Goal: Information Seeking & Learning: Learn about a topic

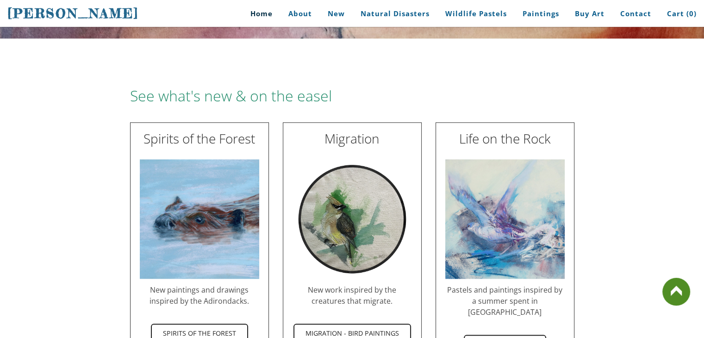
scroll to position [1018, 0]
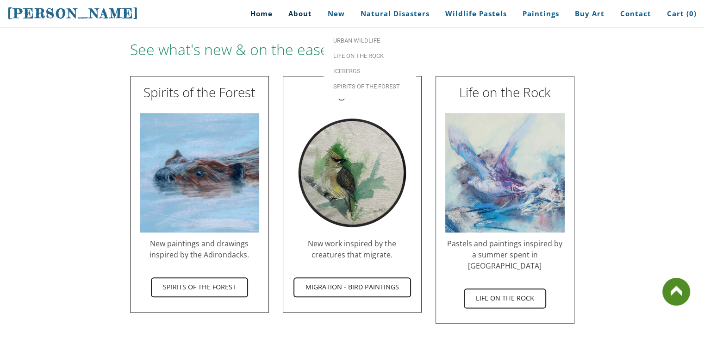
click at [302, 14] on link "About" at bounding box center [299, 13] width 37 height 21
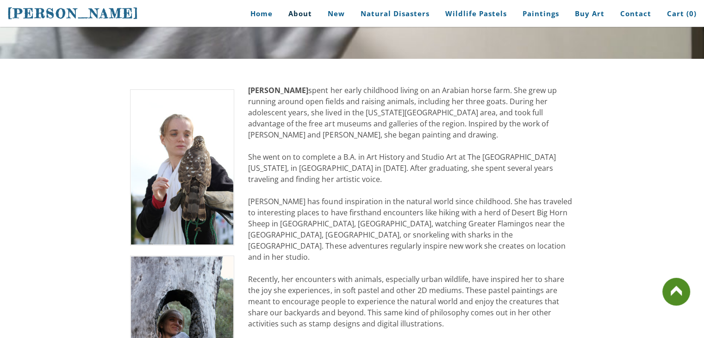
scroll to position [154, 0]
drag, startPoint x: 397, startPoint y: 123, endPoint x: 418, endPoint y: 126, distance: 22.0
drag, startPoint x: 397, startPoint y: 123, endPoint x: 409, endPoint y: 123, distance: 11.6
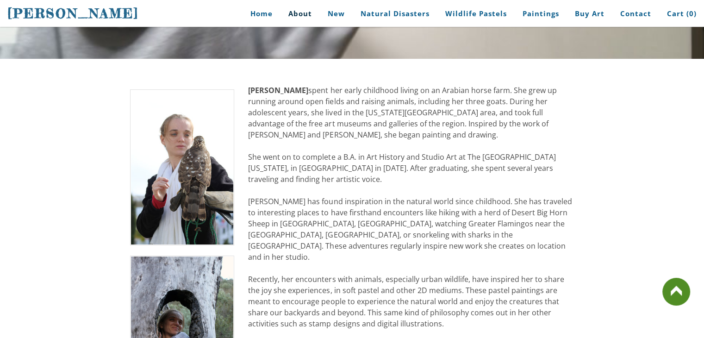
drag, startPoint x: 396, startPoint y: 124, endPoint x: 494, endPoint y: 123, distance: 98.6
drag, startPoint x: 491, startPoint y: 122, endPoint x: 407, endPoint y: 117, distance: 84.8
drag, startPoint x: 391, startPoint y: 123, endPoint x: 433, endPoint y: 128, distance: 41.9
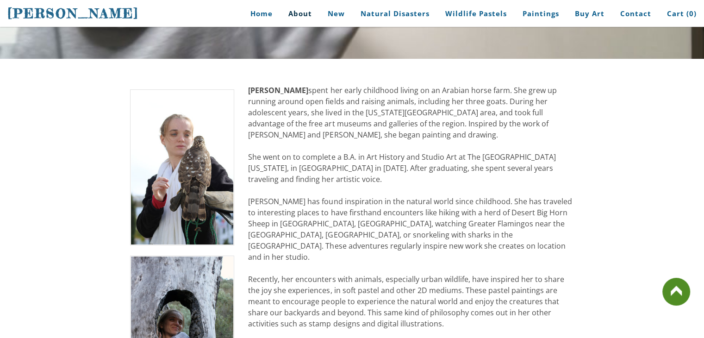
drag, startPoint x: 453, startPoint y: 226, endPoint x: 387, endPoint y: 248, distance: 70.4
drag, startPoint x: 365, startPoint y: 236, endPoint x: 435, endPoint y: 232, distance: 70.4
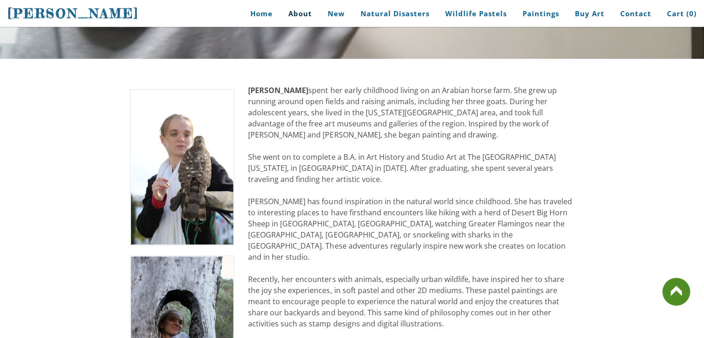
drag, startPoint x: 435, startPoint y: 232, endPoint x: 322, endPoint y: 230, distance: 112.9
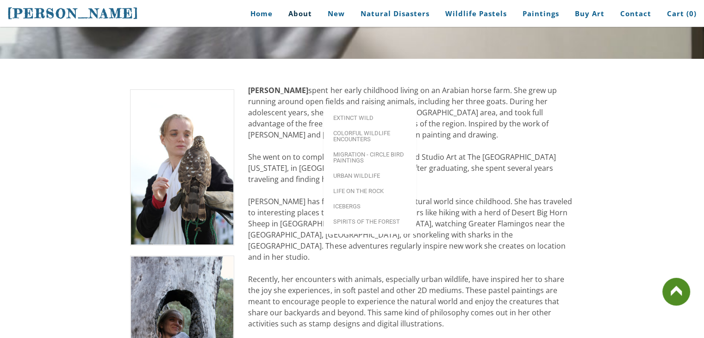
drag, startPoint x: 322, startPoint y: 9, endPoint x: 304, endPoint y: 6, distance: 18.7
click at [353, 13] on ul "Home About New Natural Disasters Wildlife Pastels Paintings Buy Art Contact Car…" at bounding box center [422, 13] width 548 height 21
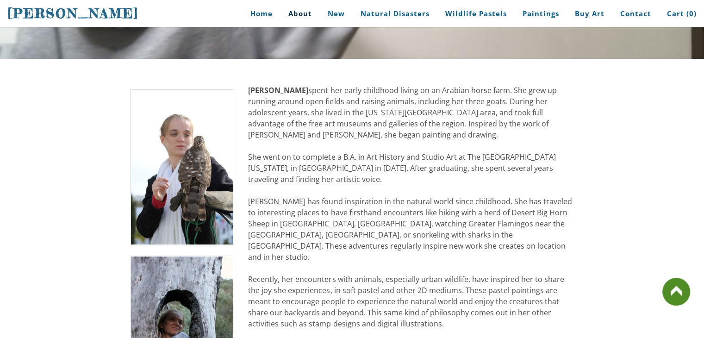
drag, startPoint x: 437, startPoint y: 190, endPoint x: 417, endPoint y: 130, distance: 63.7
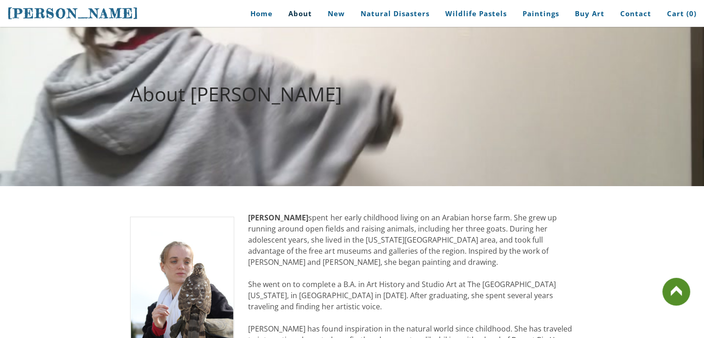
scroll to position [0, 0]
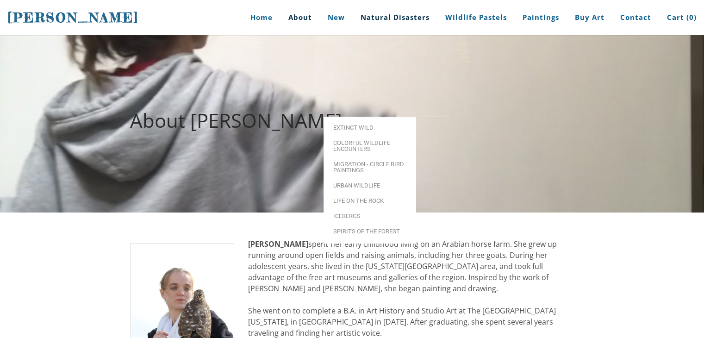
click at [396, 23] on link "Natural Disasters" at bounding box center [395, 17] width 83 height 35
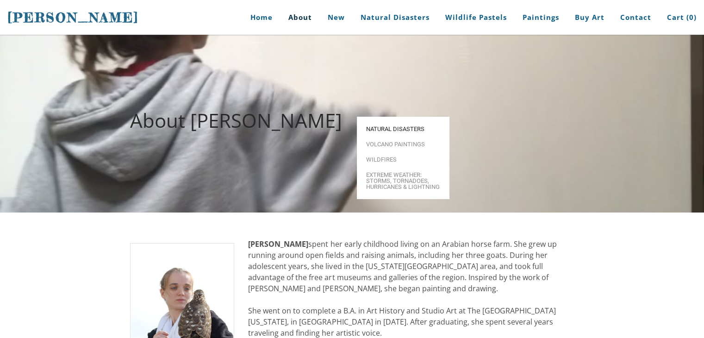
click at [400, 126] on span "Natural Disasters" at bounding box center [403, 129] width 74 height 6
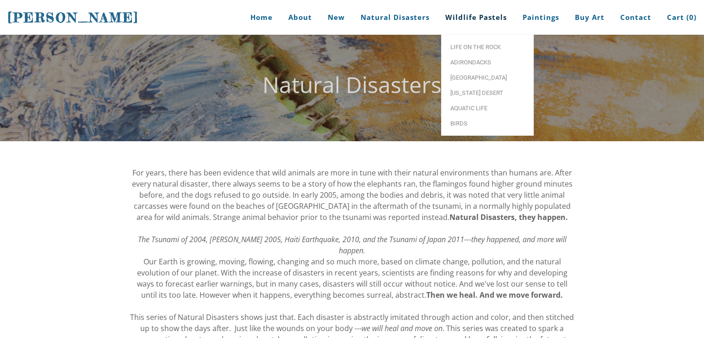
click at [473, 19] on link "Wildlife Pastels" at bounding box center [475, 17] width 75 height 35
click at [470, 44] on span "Life on the Rock" at bounding box center [487, 47] width 74 height 6
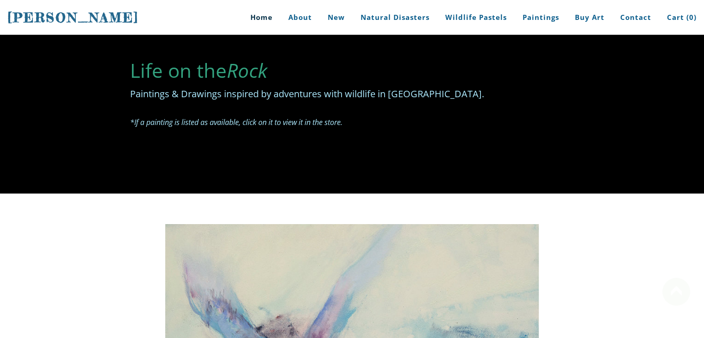
click at [255, 17] on link "Home" at bounding box center [257, 17] width 43 height 35
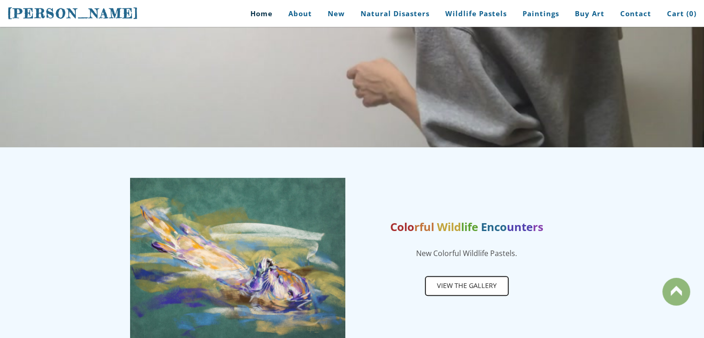
scroll to position [509, 0]
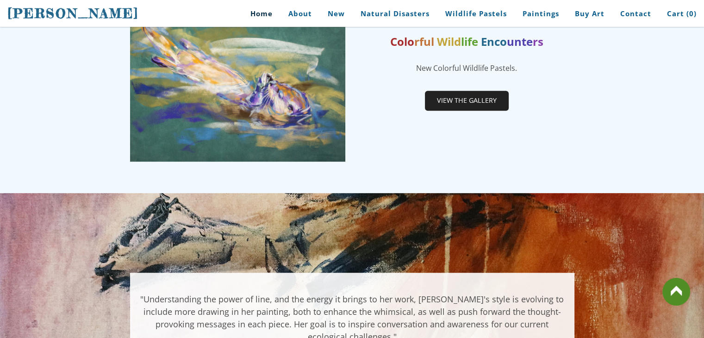
click at [453, 106] on span "View the gallery" at bounding box center [467, 101] width 82 height 18
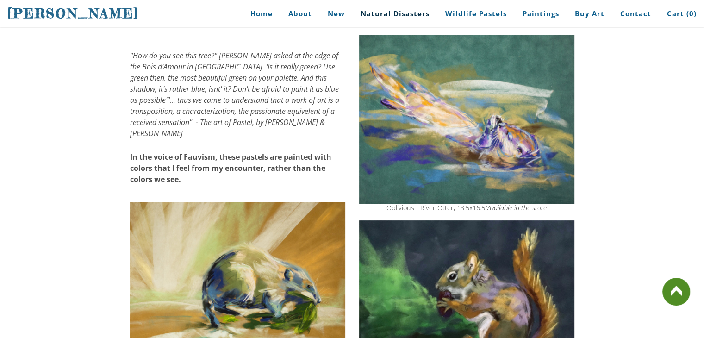
scroll to position [140, 0]
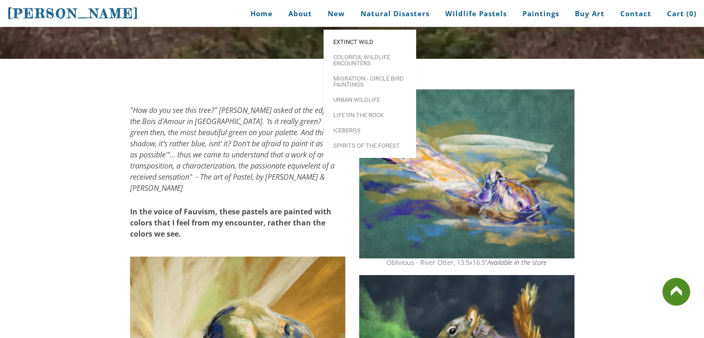
click at [359, 39] on span "Extinct Wild" at bounding box center [370, 42] width 74 height 6
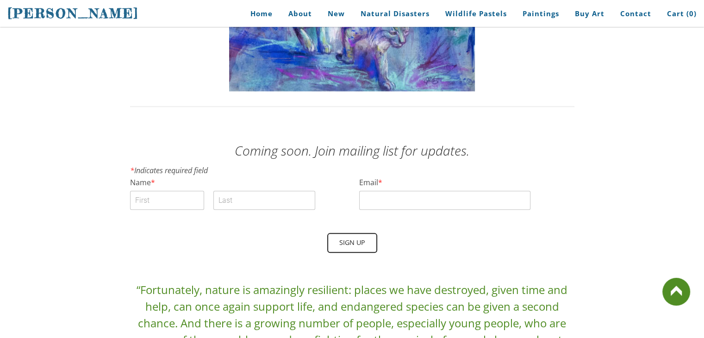
scroll to position [879, 0]
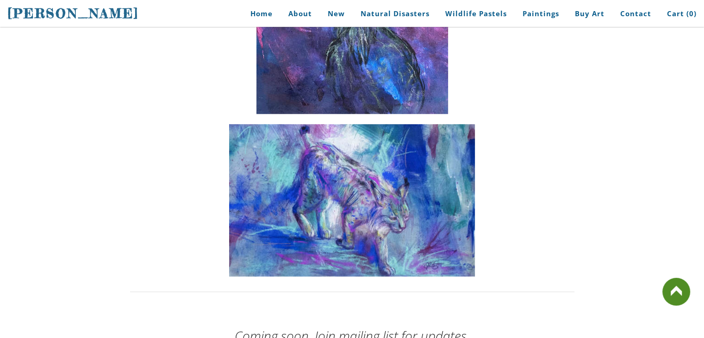
click at [401, 203] on img at bounding box center [352, 200] width 246 height 152
drag, startPoint x: 326, startPoint y: 197, endPoint x: 473, endPoint y: 231, distance: 150.7
click at [473, 231] on img at bounding box center [352, 200] width 246 height 152
drag, startPoint x: 411, startPoint y: 220, endPoint x: 80, endPoint y: 155, distance: 337.2
click at [393, 212] on img at bounding box center [352, 200] width 246 height 152
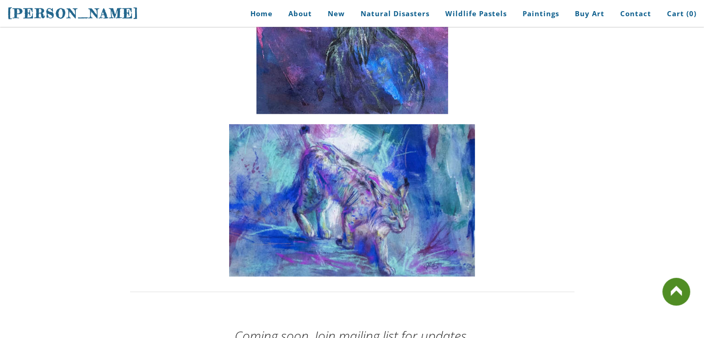
click at [328, 169] on img at bounding box center [352, 200] width 246 height 152
click at [366, 226] on img at bounding box center [352, 200] width 246 height 152
click at [362, 213] on img at bounding box center [352, 200] width 246 height 152
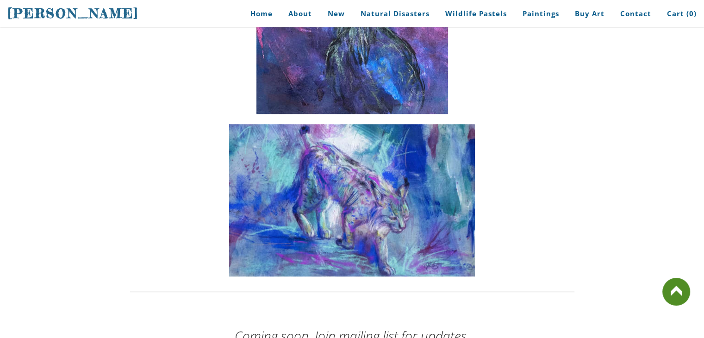
click at [352, 211] on img at bounding box center [352, 200] width 246 height 152
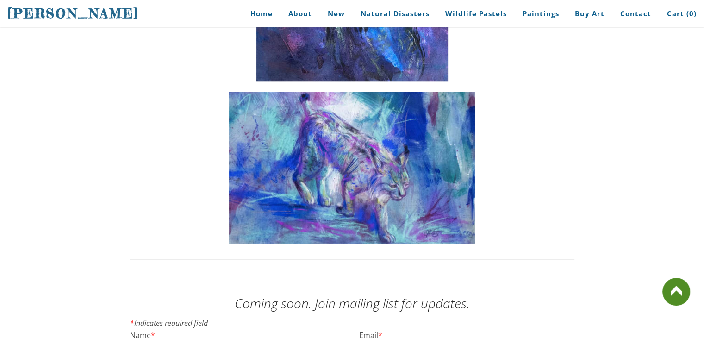
scroll to position [925, 0]
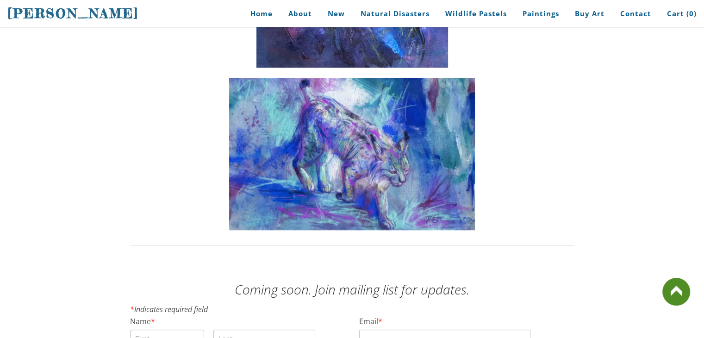
click at [365, 177] on img at bounding box center [352, 154] width 246 height 152
drag, startPoint x: 445, startPoint y: 139, endPoint x: 348, endPoint y: 140, distance: 96.7
click at [348, 140] on img at bounding box center [352, 154] width 246 height 152
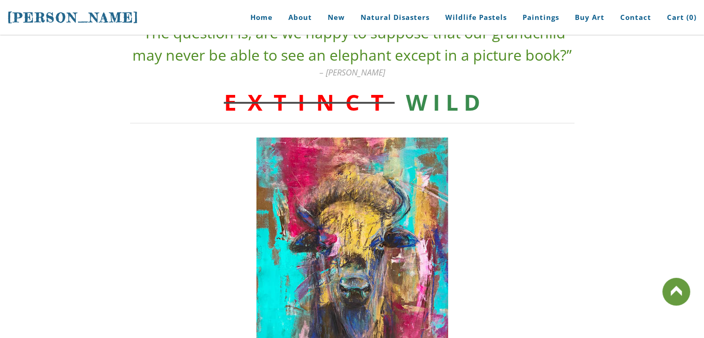
scroll to position [0, 0]
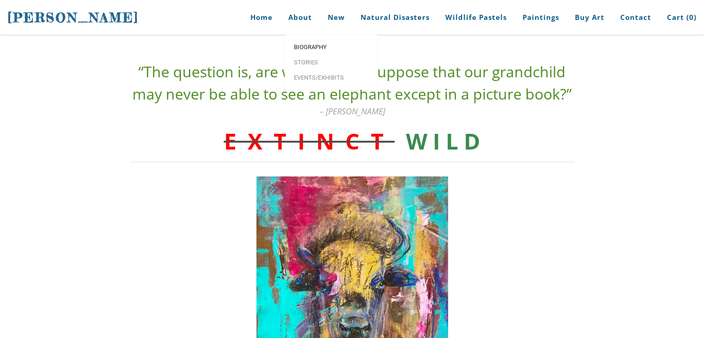
click at [310, 42] on link "Biography" at bounding box center [331, 46] width 93 height 15
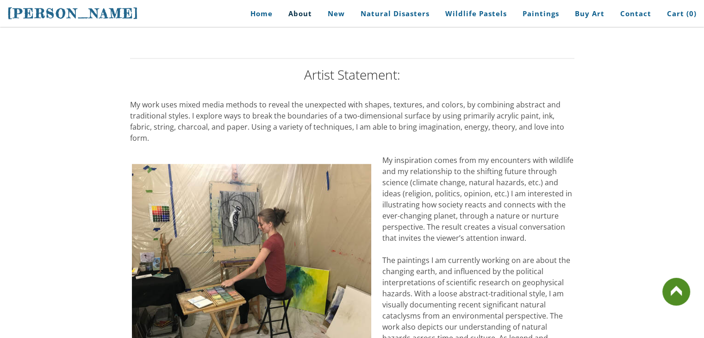
scroll to position [729, 0]
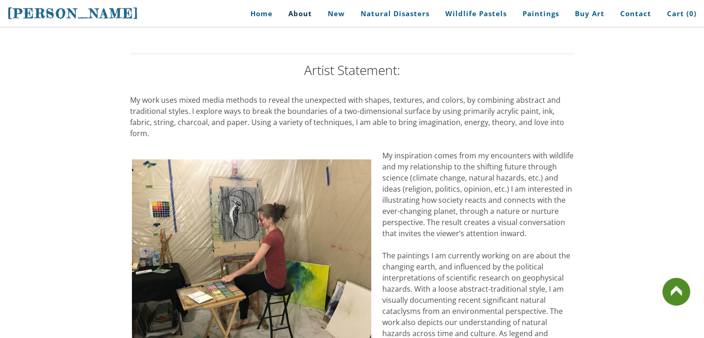
drag, startPoint x: 313, startPoint y: 103, endPoint x: 335, endPoint y: 104, distance: 22.2
click at [335, 104] on span "My work uses mixed media methods to reveal the unexpected with shapes, textures…" at bounding box center [347, 116] width 434 height 43
drag, startPoint x: 337, startPoint y: 104, endPoint x: 350, endPoint y: 103, distance: 13.0
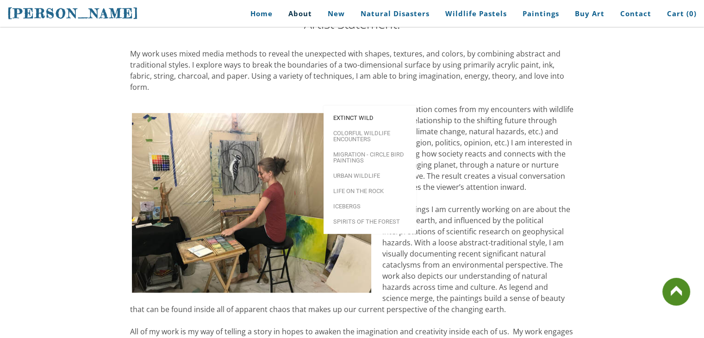
click at [354, 115] on span "Extinct Wild" at bounding box center [370, 118] width 74 height 6
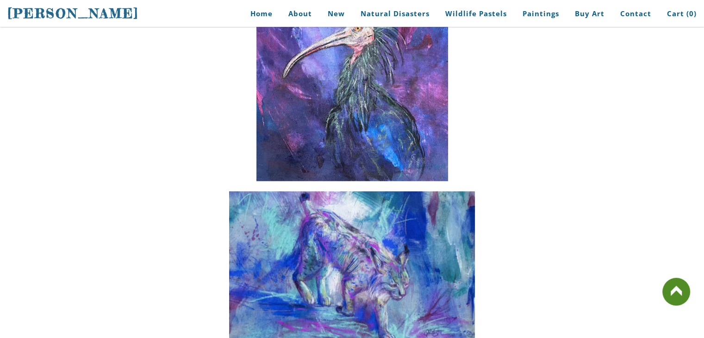
scroll to position [879, 0]
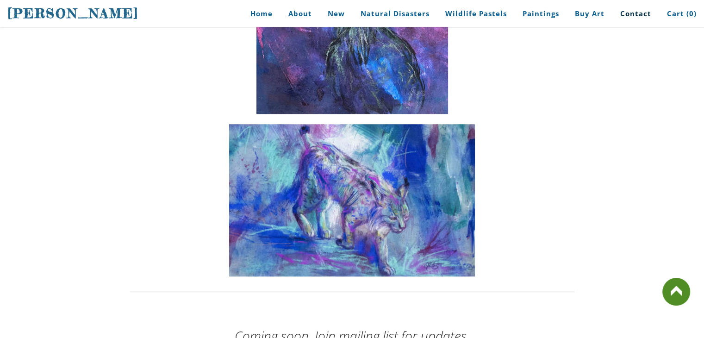
click at [632, 15] on link "Contact" at bounding box center [635, 13] width 45 height 21
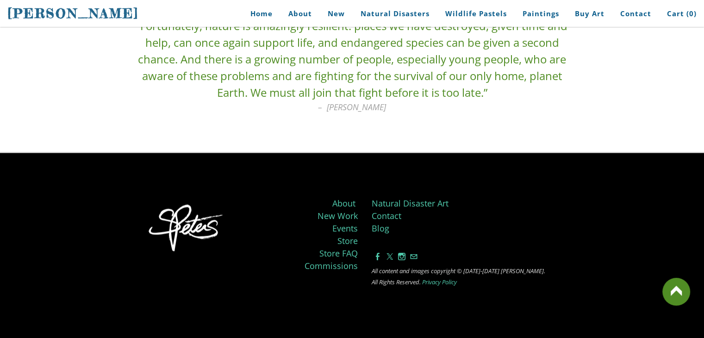
scroll to position [1342, 0]
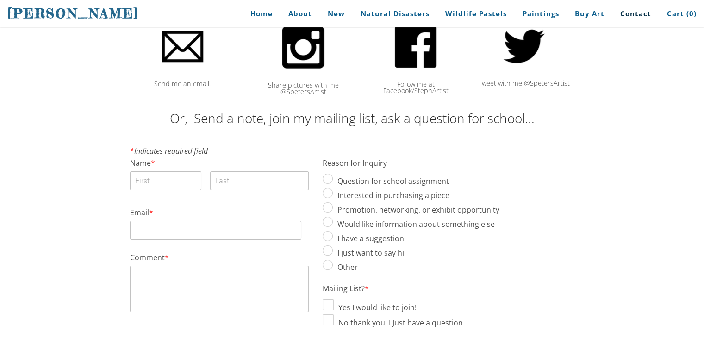
scroll to position [93, 0]
